Goal: Task Accomplishment & Management: Complete application form

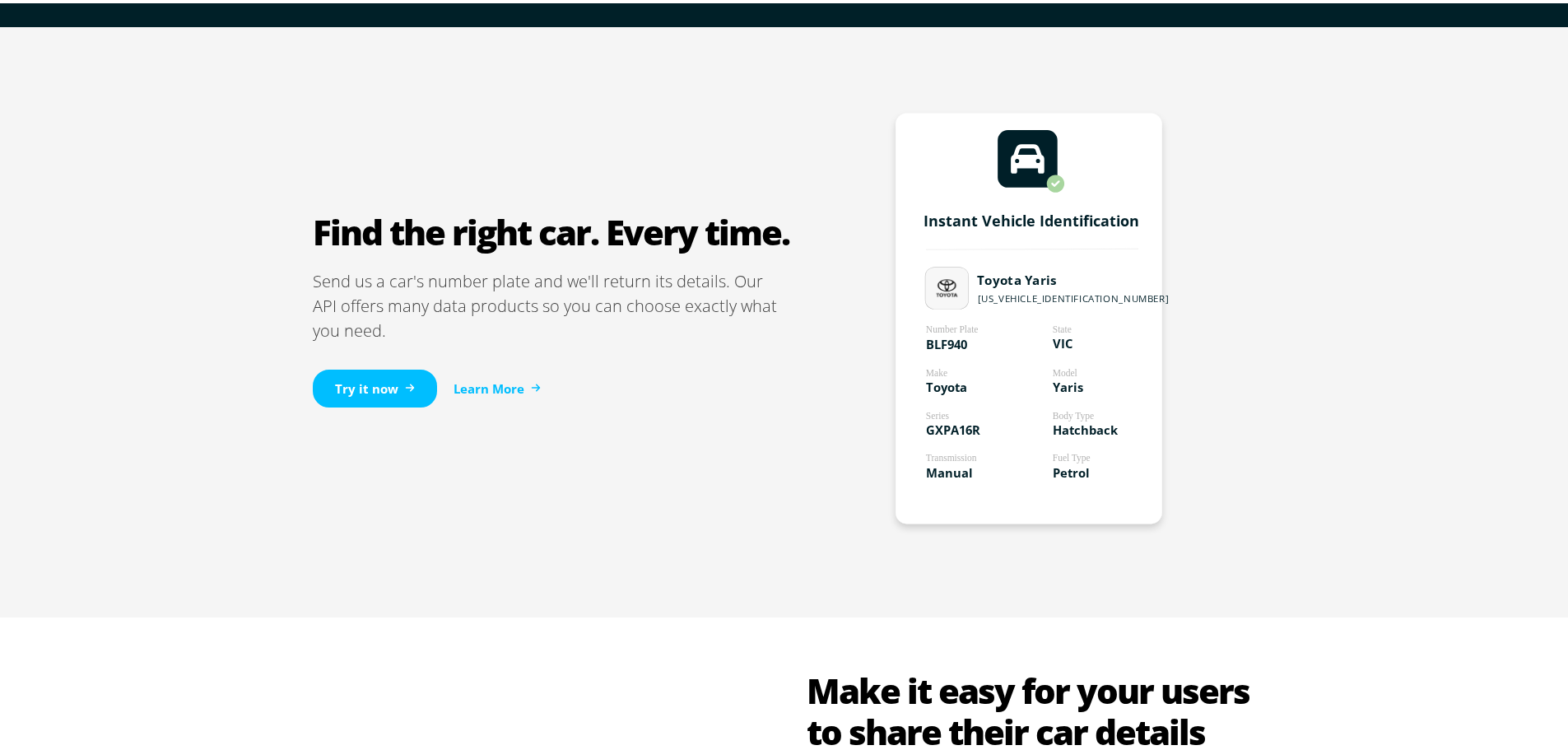
scroll to position [906, 0]
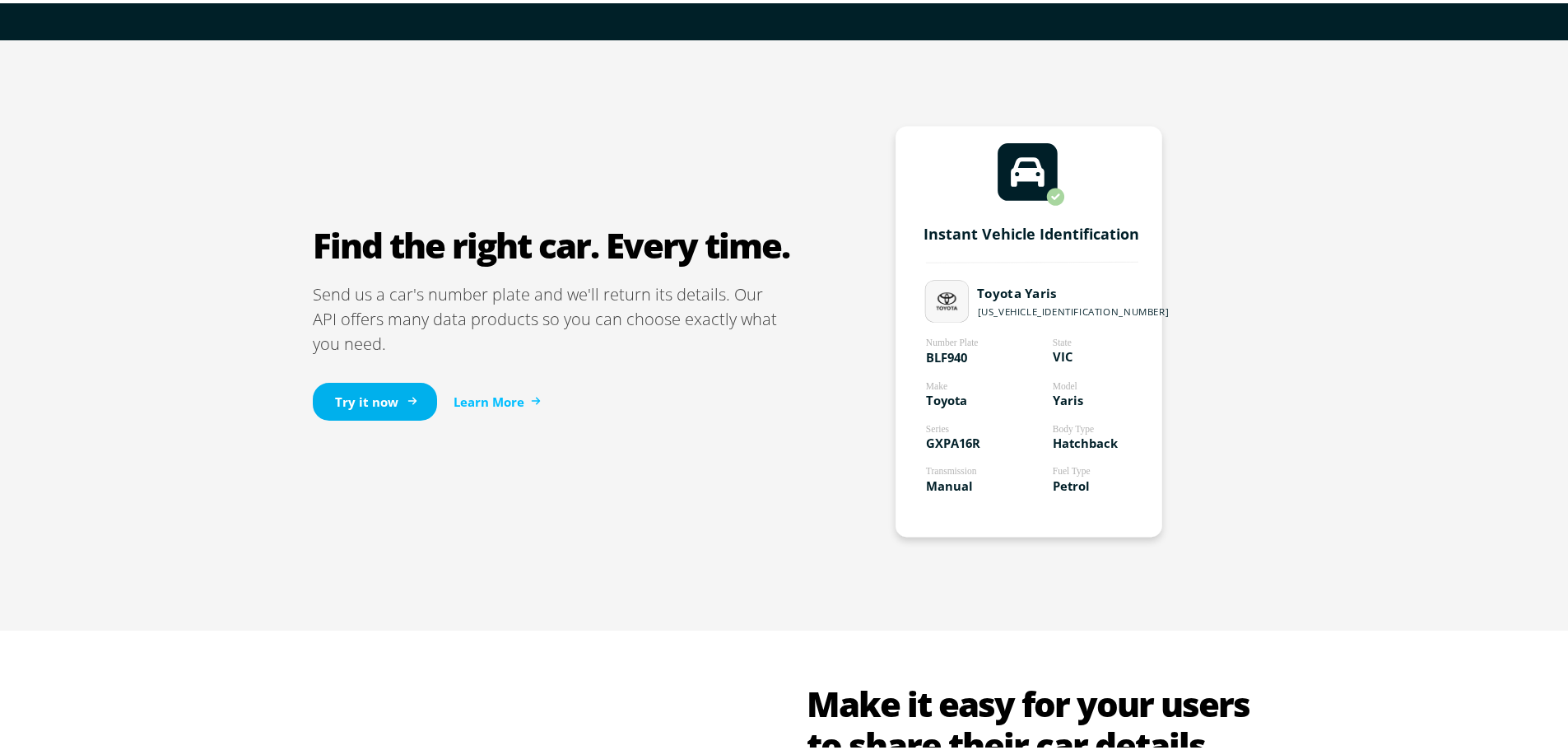
click at [398, 398] on link "Try it now" at bounding box center [374, 399] width 125 height 39
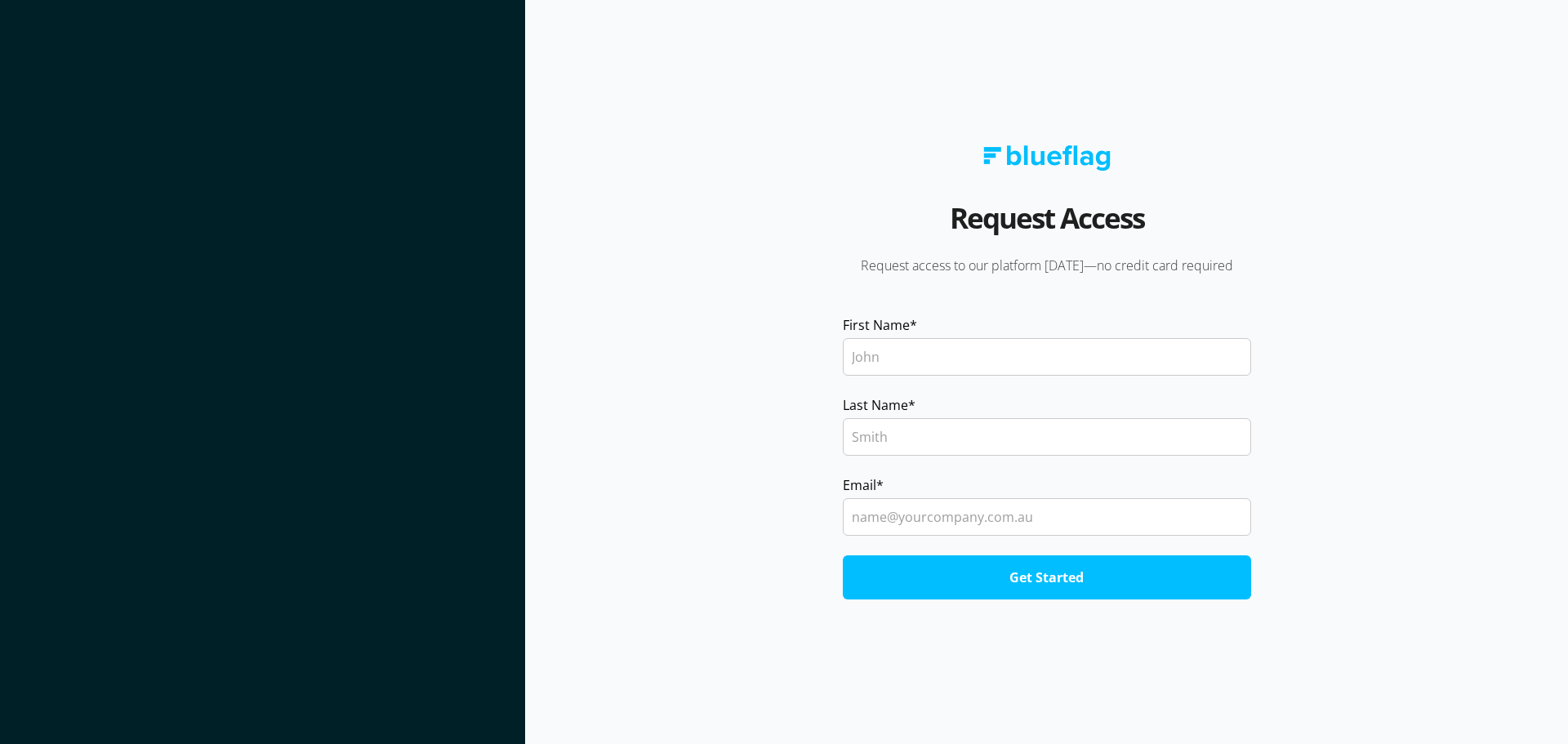
click at [907, 358] on input "First Name *" at bounding box center [1047, 357] width 408 height 38
type input "Mark"
type input "[PERSON_NAME]"
type input "[EMAIL_ADDRESS][DOMAIN_NAME]"
click at [1059, 580] on input "Get Started" at bounding box center [1047, 578] width 408 height 44
